Goal: Register for event/course

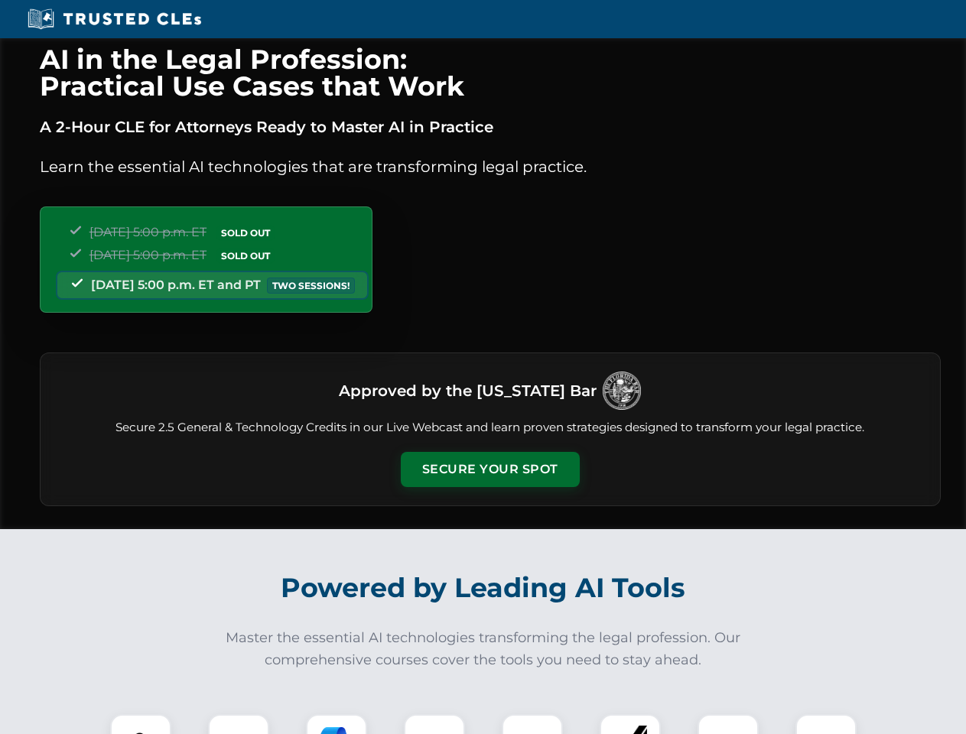
click at [490, 470] on button "Secure Your Spot" at bounding box center [490, 469] width 179 height 35
click at [141, 725] on img at bounding box center [141, 745] width 44 height 44
